Goal: Obtain resource: Download file/media

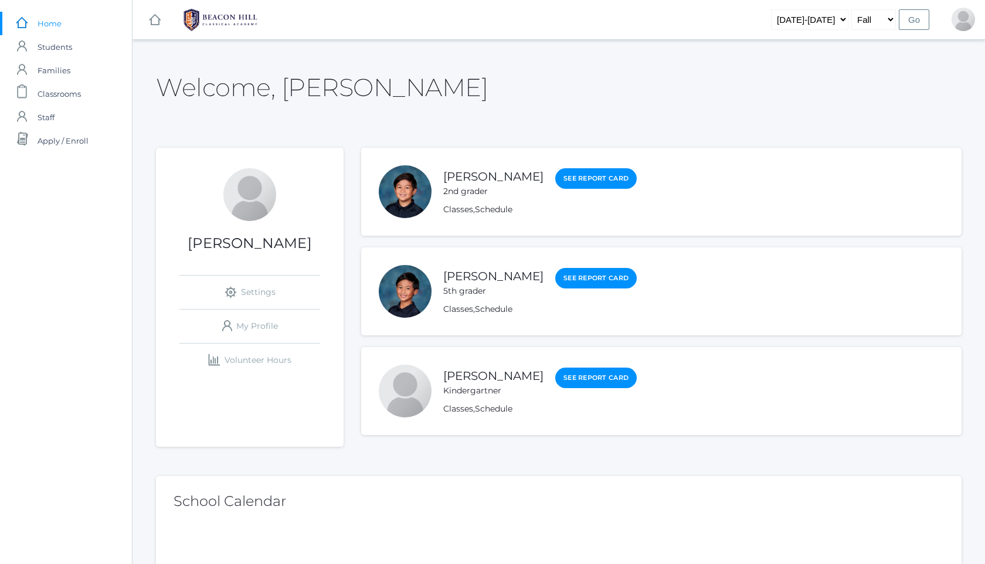
click at [229, 26] on img at bounding box center [220, 19] width 88 height 29
click at [484, 175] on link "[PERSON_NAME]" at bounding box center [493, 176] width 100 height 15
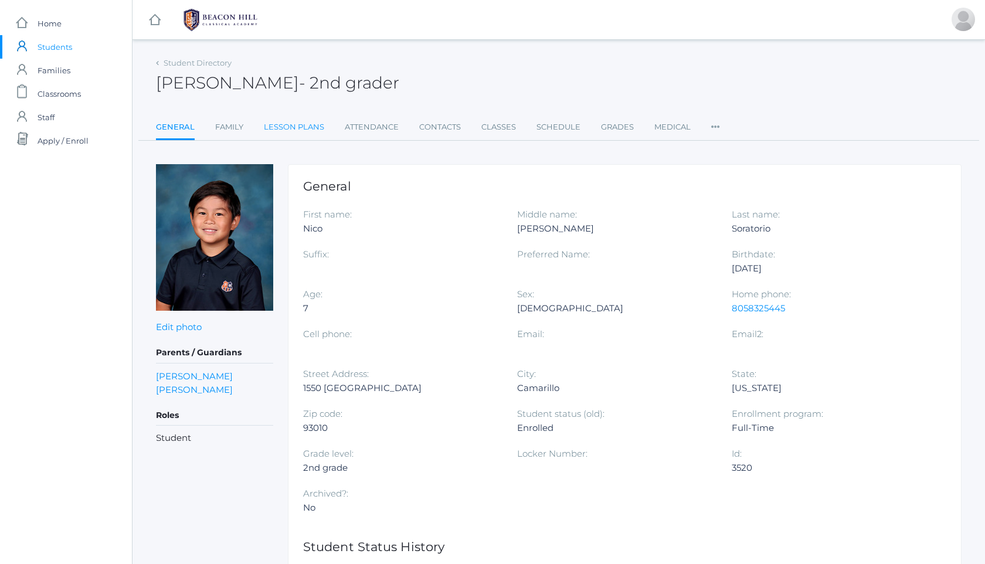
click at [274, 130] on link "Lesson Plans" at bounding box center [294, 126] width 60 height 23
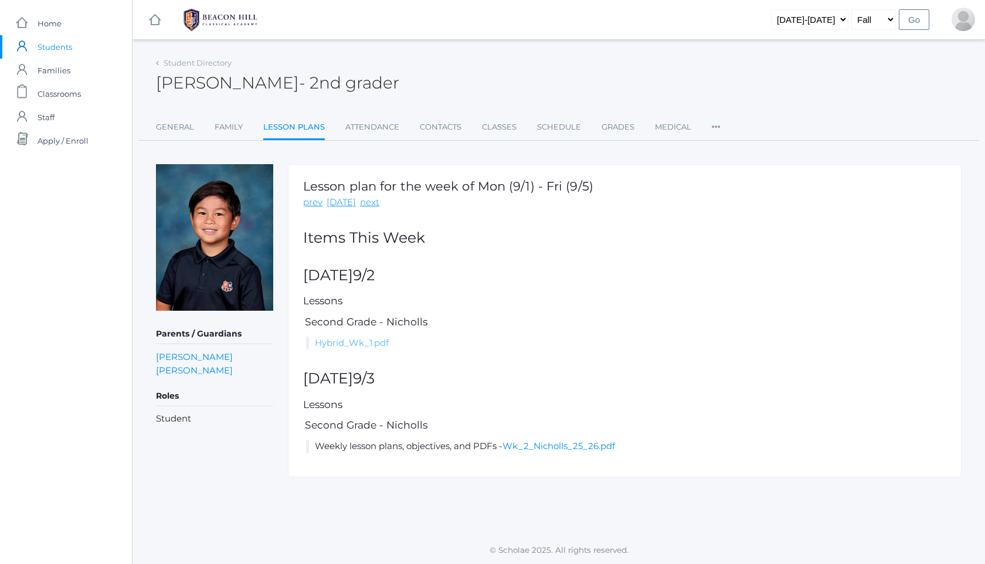
click at [364, 341] on link "Hybrid_Wk_1.pdf" at bounding box center [352, 342] width 74 height 11
click at [543, 453] on li "Weekly lesson plans, objectives, and PDFs - Wk_2_Nicholls_25_26.pdf" at bounding box center [626, 446] width 640 height 13
click at [550, 444] on link "Wk_2_Nicholls_25_26.pdf" at bounding box center [558, 445] width 113 height 11
